Goal: Navigation & Orientation: Find specific page/section

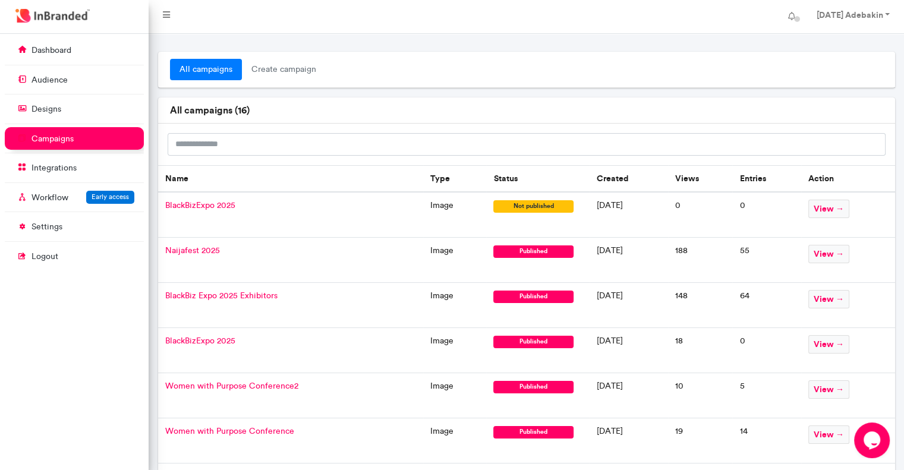
drag, startPoint x: 222, startPoint y: 207, endPoint x: 202, endPoint y: 211, distance: 20.6
click at [202, 211] on td "BlackBizExpo 2025" at bounding box center [290, 215] width 265 height 46
click at [207, 206] on span "BlackBizExpo 2025" at bounding box center [200, 205] width 70 height 10
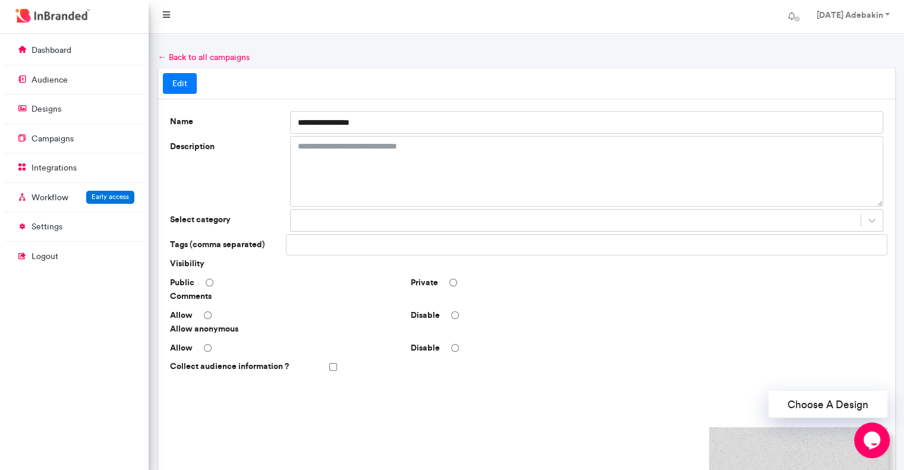
click at [165, 17] on icon at bounding box center [166, 15] width 7 height 8
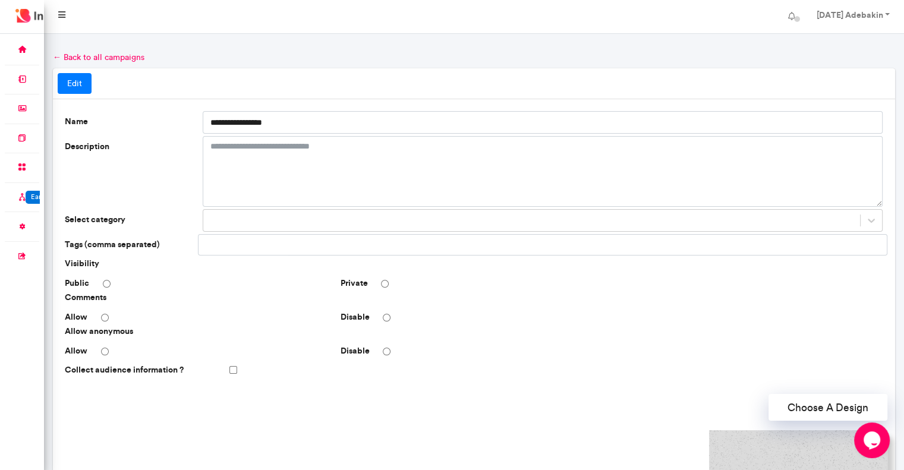
scroll to position [436, 43]
click at [65, 16] on icon at bounding box center [61, 15] width 7 height 8
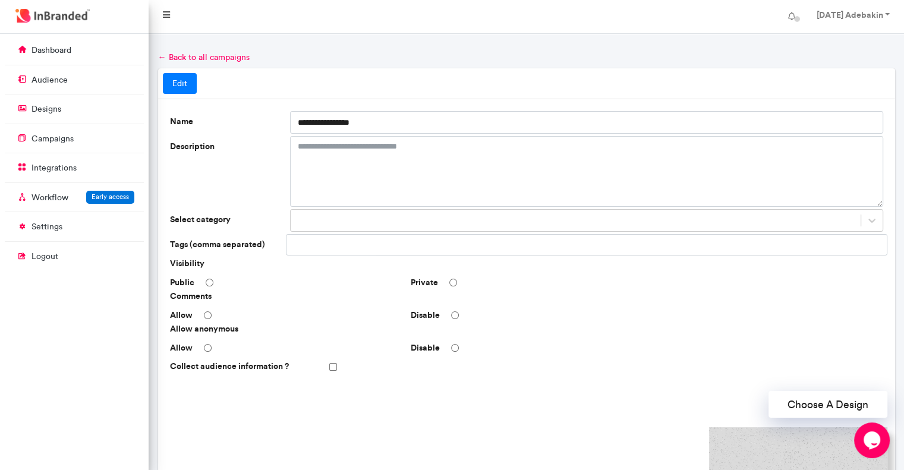
scroll to position [436, 149]
click at [180, 59] on link "← Back to all campaigns" at bounding box center [204, 57] width 92 height 10
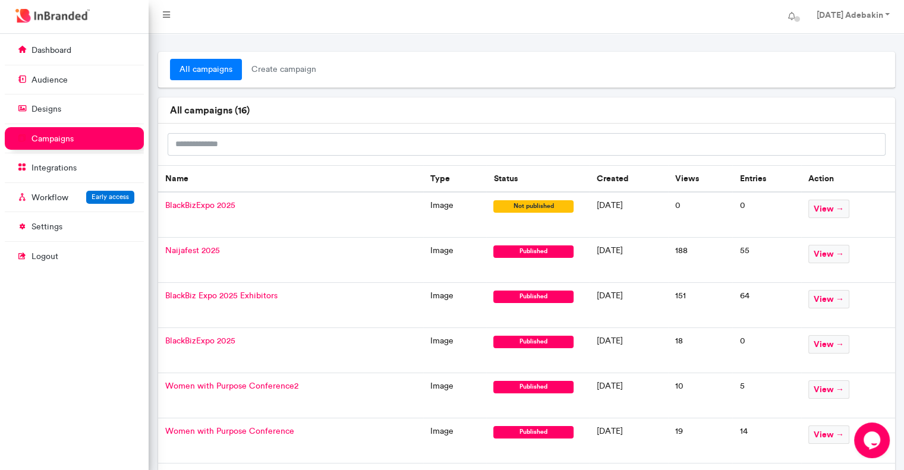
click at [372, 216] on td "BlackBizExpo 2025" at bounding box center [290, 215] width 265 height 46
click at [502, 209] on span "not published" at bounding box center [533, 206] width 80 height 12
click at [835, 208] on span "view →" at bounding box center [829, 209] width 41 height 18
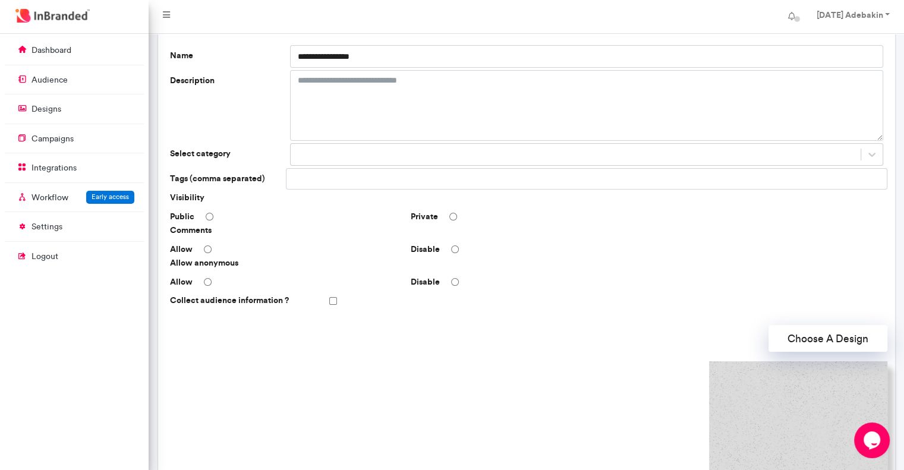
scroll to position [65, 0]
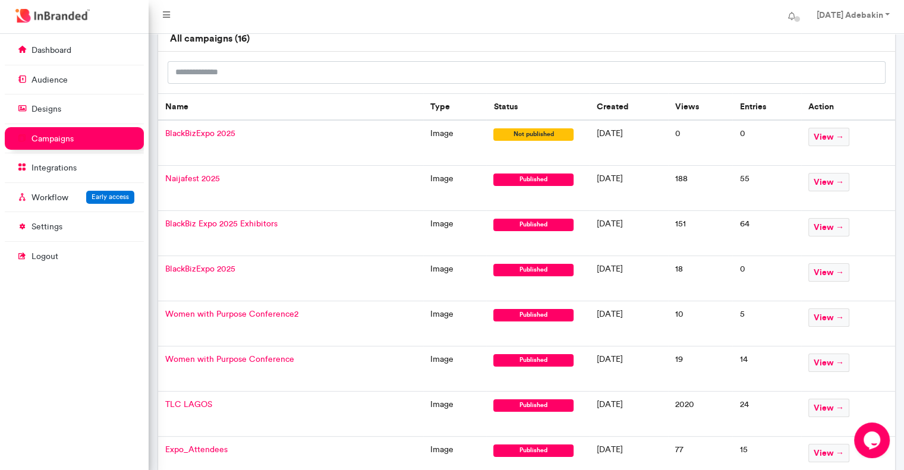
scroll to position [59, 0]
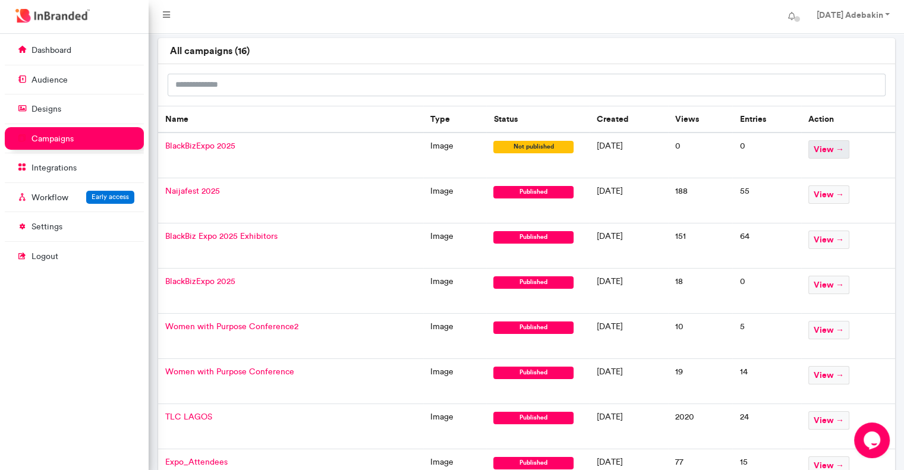
click at [844, 150] on span "view →" at bounding box center [829, 149] width 41 height 18
